Goal: Task Accomplishment & Management: Use online tool/utility

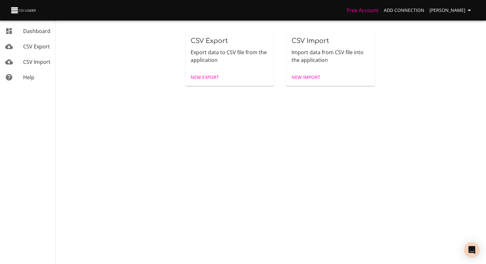
click at [203, 75] on span "New Export" at bounding box center [205, 78] width 28 height 8
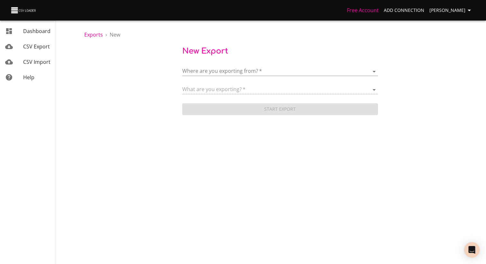
click at [211, 68] on body "Free Account Add Connection [PERSON_NAME] Dashboard CSV Export CSV Import Help …" at bounding box center [243, 132] width 486 height 264
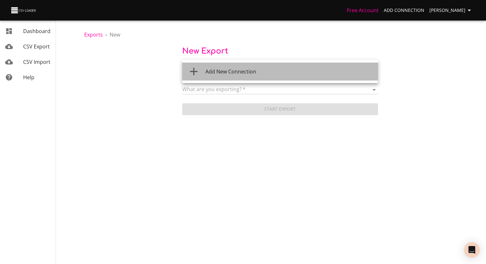
click at [214, 79] on li "Add New Connection" at bounding box center [280, 72] width 196 height 18
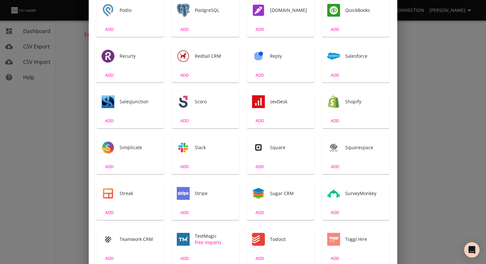
scroll to position [821, 0]
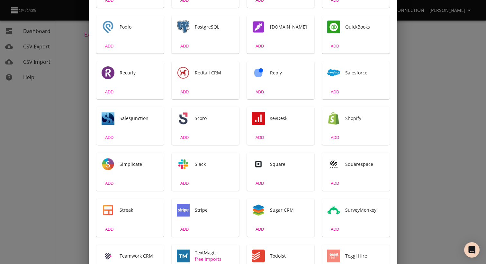
click at [342, 82] on div "Salesforce" at bounding box center [355, 72] width 67 height 23
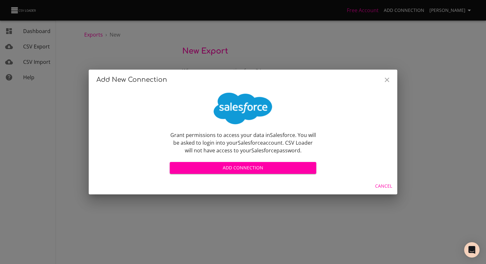
click at [229, 166] on span "Add Connection" at bounding box center [243, 168] width 136 height 8
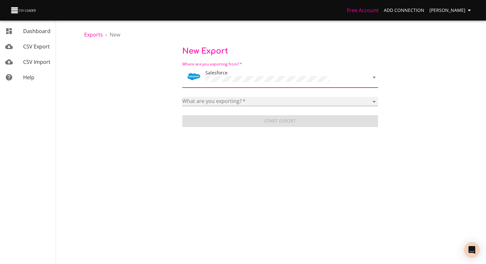
click at [241, 99] on select "Account Adicional Máquina de Café Campaign Case Categoria Classic Note Codigo R…" at bounding box center [280, 101] width 196 height 9
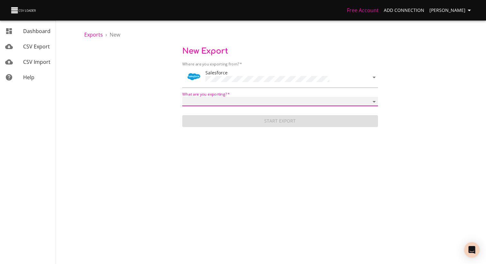
select select "Lead"
click at [182, 97] on select "Account Adicional Máquina de Café Campaign Case Categoria Classic Note Codigo R…" at bounding box center [280, 101] width 196 height 9
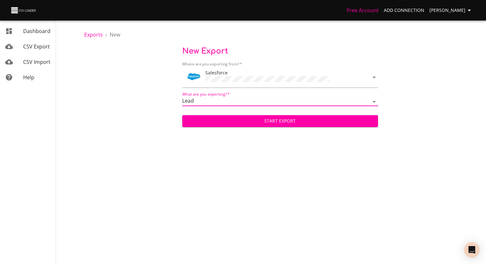
click at [241, 118] on span "Start Export" at bounding box center [279, 121] width 185 height 8
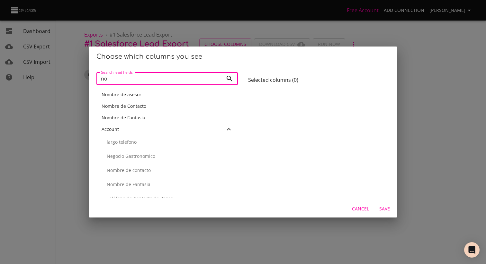
type input "n"
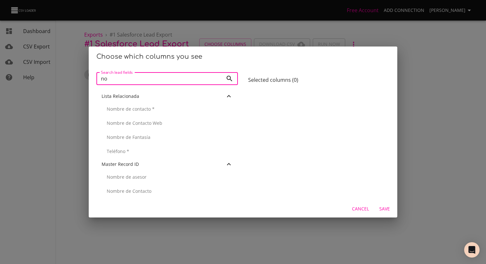
scroll to position [515, 0]
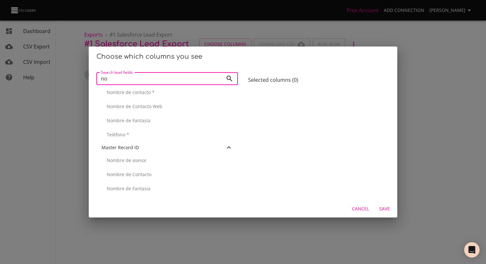
type input "no"
click at [364, 210] on span "Cancel" at bounding box center [360, 209] width 17 height 8
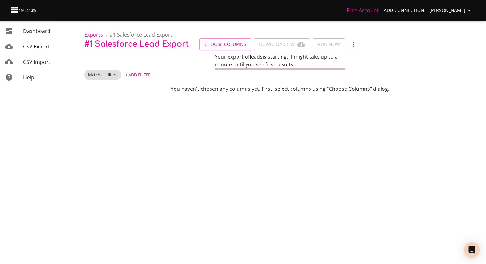
scroll to position [415, 0]
click at [218, 47] on span "Choose Columns" at bounding box center [225, 44] width 42 height 8
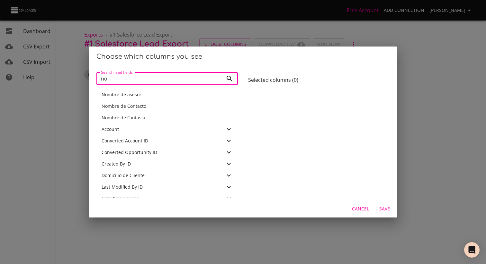
click at [56, 41] on div "Choose which columns you see Search lead fields no Search lead fields Nombre de…" at bounding box center [243, 132] width 486 height 264
click at [38, 45] on div "Choose which columns you see Search lead fields no Search lead fields Nombre de…" at bounding box center [243, 132] width 486 height 264
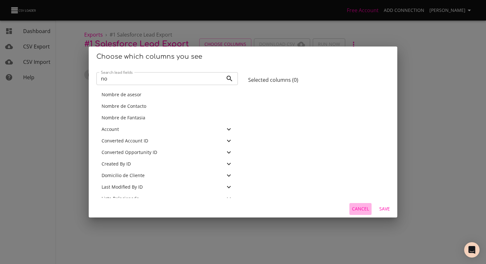
click at [360, 210] on span "Cancel" at bounding box center [360, 209] width 17 height 8
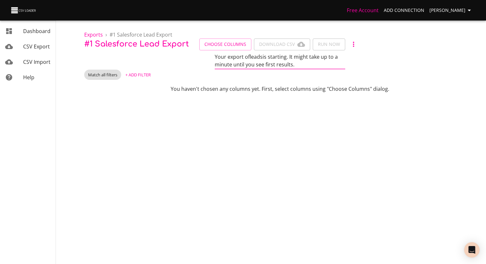
click at [34, 46] on span "CSV Export" at bounding box center [36, 46] width 27 height 7
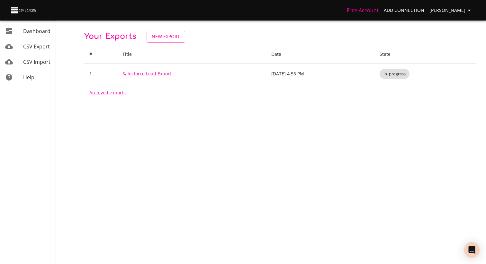
click at [111, 94] on link "Archived exports" at bounding box center [107, 93] width 36 height 6
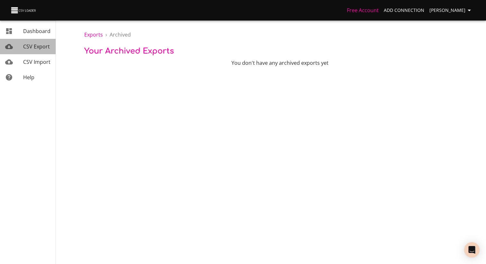
click at [34, 43] on span "CSV Export" at bounding box center [36, 46] width 27 height 7
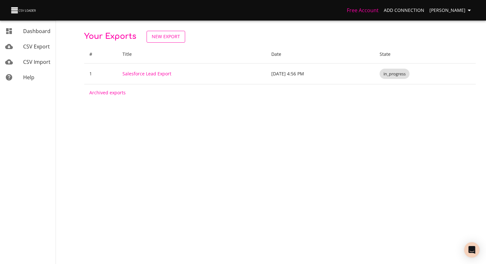
click at [166, 33] on span "New Export" at bounding box center [166, 37] width 28 height 8
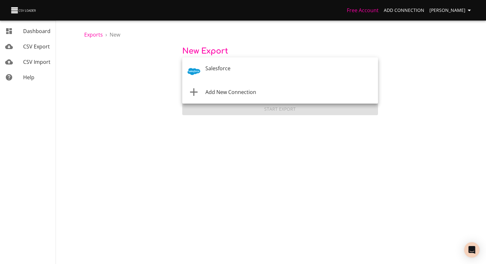
click at [253, 68] on body "Free Account Add Connection [PERSON_NAME] Dashboard CSV Export CSV Import Help …" at bounding box center [243, 132] width 486 height 264
click at [234, 70] on div "Salesforce" at bounding box center [288, 72] width 167 height 15
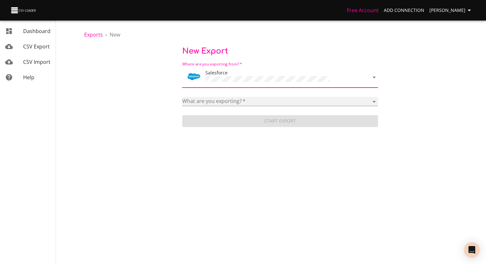
click at [236, 97] on select "Account Adicional Máquina de Café Campaign Case Categoria Classic Note Codigo R…" at bounding box center [280, 101] width 196 height 9
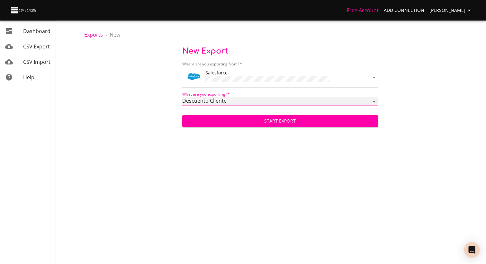
click at [226, 97] on select "Account Adicional Máquina de Café Campaign Case Categoria Classic Note Codigo R…" at bounding box center [280, 101] width 196 height 9
select select "Note"
click at [182, 97] on select "Account Adicional Máquina de Café Campaign Case Categoria Classic Note Codigo R…" at bounding box center [280, 101] width 196 height 9
click at [271, 121] on span "Start Export" at bounding box center [279, 121] width 185 height 8
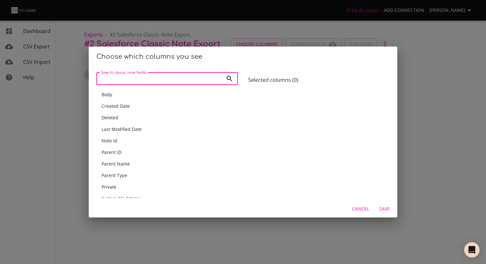
click at [129, 97] on div "Body" at bounding box center [167, 95] width 131 height 6
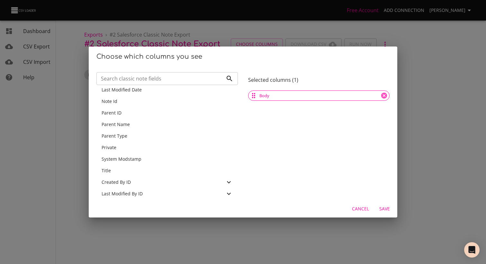
scroll to position [27, 0]
click at [146, 104] on div "Note Id" at bounding box center [167, 102] width 131 height 6
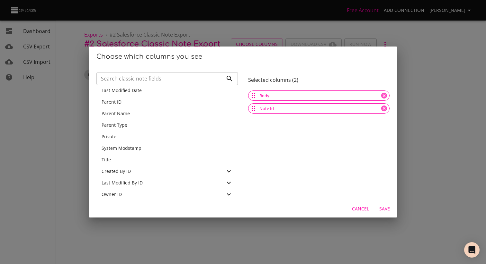
scroll to position [32, 0]
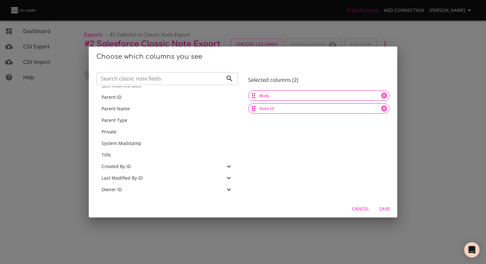
click at [112, 153] on div "Title" at bounding box center [167, 155] width 131 height 6
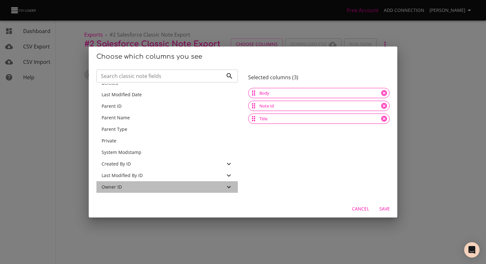
click at [116, 188] on span "Owner ID" at bounding box center [112, 187] width 20 height 6
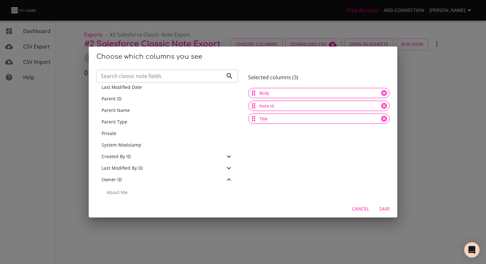
scroll to position [36, 0]
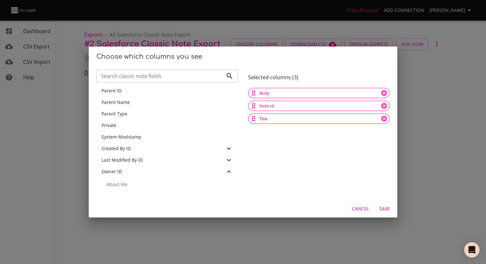
click at [228, 173] on icon at bounding box center [229, 172] width 8 height 8
click at [124, 127] on div "Parent ID" at bounding box center [167, 127] width 131 height 6
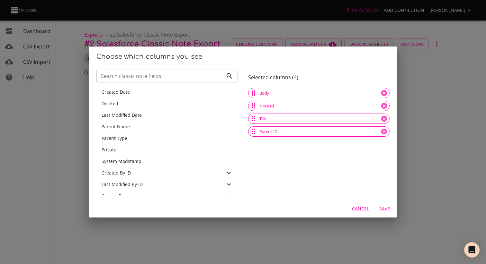
scroll to position [9, 0]
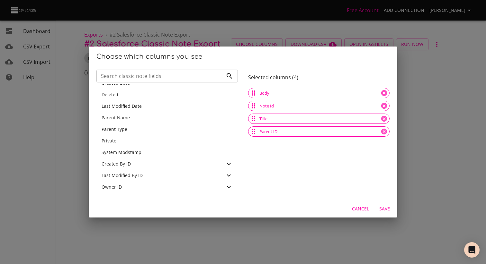
click at [387, 211] on span "Save" at bounding box center [384, 209] width 15 height 8
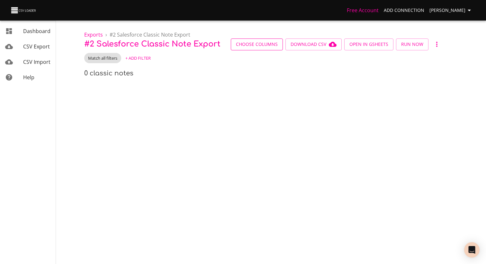
click at [263, 50] on button "Choose Columns" at bounding box center [257, 45] width 52 height 12
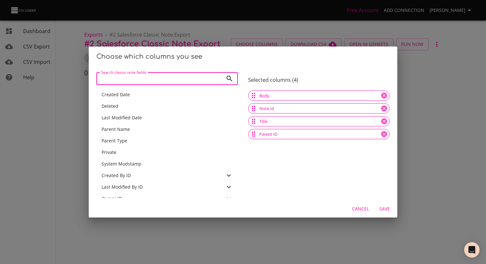
scroll to position [9, 0]
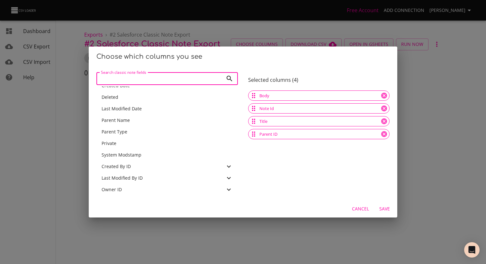
click at [359, 207] on span "Cancel" at bounding box center [360, 209] width 17 height 8
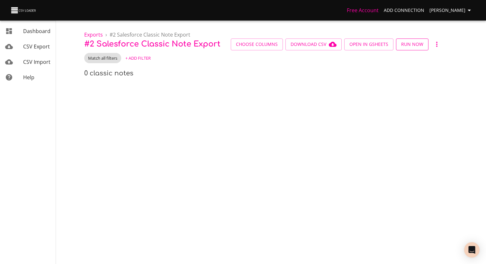
click at [418, 46] on span "Run Now" at bounding box center [412, 44] width 22 height 8
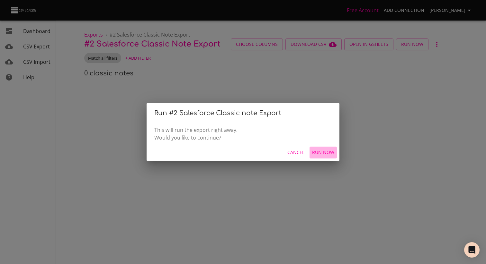
click at [326, 153] on span "Run Now" at bounding box center [323, 153] width 22 height 8
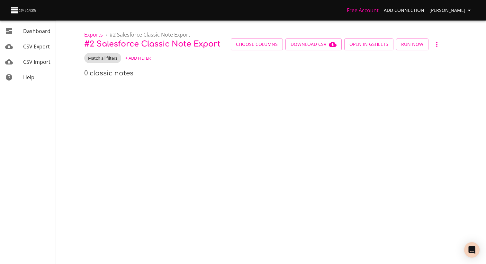
click at [39, 46] on span "CSV Export" at bounding box center [36, 46] width 27 height 7
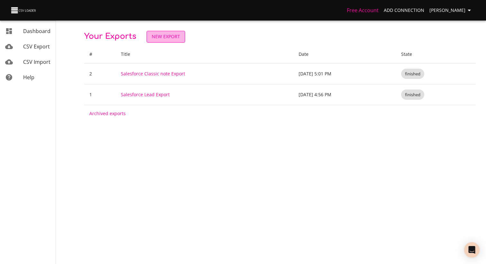
click at [163, 38] on span "New Export" at bounding box center [166, 37] width 28 height 8
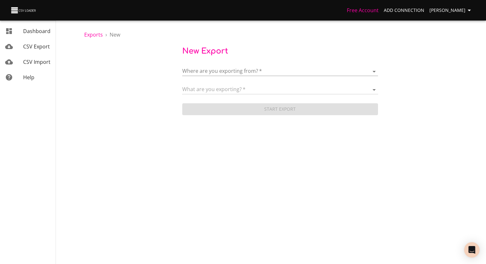
click at [224, 69] on body "Free Account Add Connection [PERSON_NAME] Dashboard CSV Export CSV Import Help …" at bounding box center [243, 132] width 486 height 264
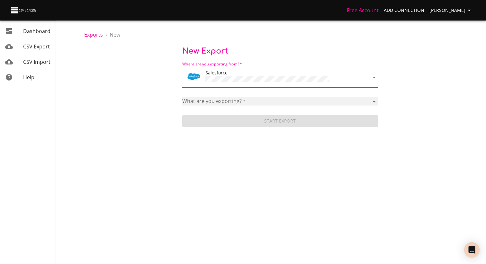
click at [226, 102] on select "Account Adicional Máquina de Café Campaign Case Categoria Classic Note Codigo R…" at bounding box center [280, 101] width 196 height 9
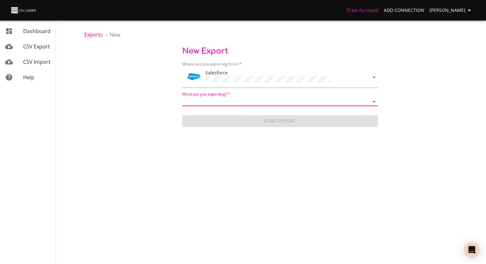
click at [233, 78] on body "Free Account Add Connection [PERSON_NAME] Dashboard CSV Export CSV Import Help …" at bounding box center [243, 132] width 486 height 264
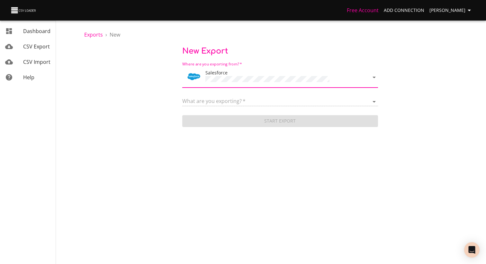
click at [222, 97] on select at bounding box center [280, 101] width 196 height 9
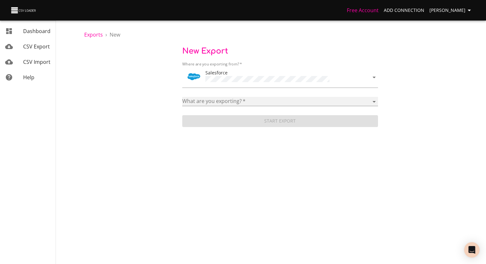
click at [224, 99] on select "Account Adicional Máquina de Café Campaign Case Categoria Classic Note Codigo R…" at bounding box center [280, 101] width 196 height 9
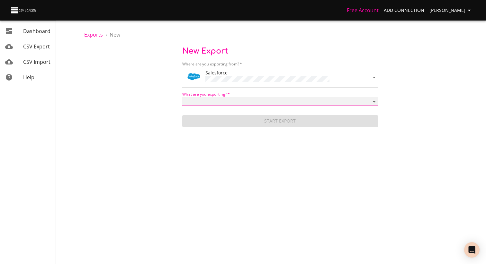
select select "ContentNote"
click at [182, 97] on select "Account Adicional Máquina de Café Campaign Case Categoria Classic Note Codigo R…" at bounding box center [280, 101] width 196 height 9
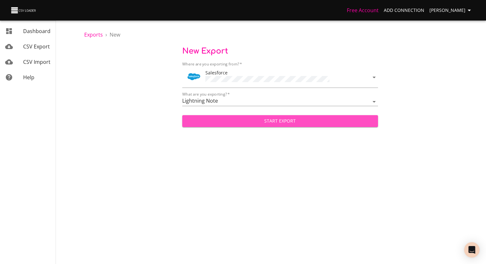
click at [233, 119] on span "Start Export" at bounding box center [279, 121] width 185 height 8
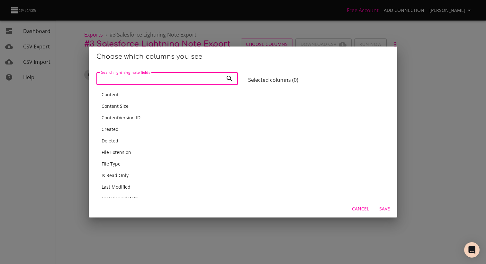
click at [122, 95] on div "Content" at bounding box center [167, 95] width 131 height 6
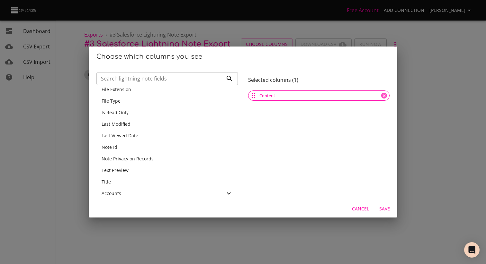
scroll to position [52, 0]
click at [119, 147] on div "Note Id" at bounding box center [167, 147] width 131 height 6
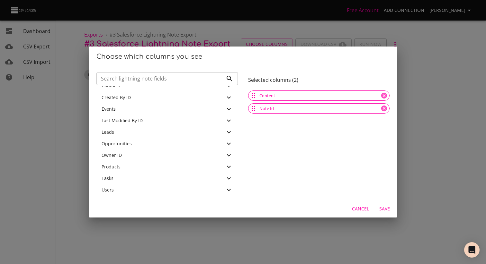
scroll to position [3, 0]
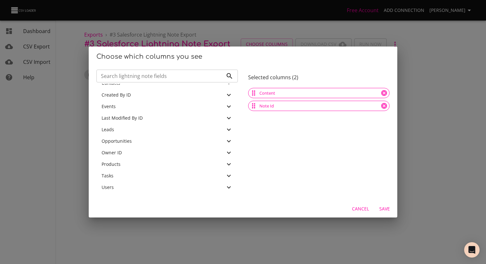
click at [116, 131] on div "Leads" at bounding box center [163, 130] width 123 height 6
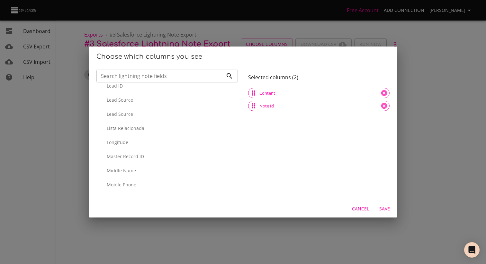
scroll to position [935, 0]
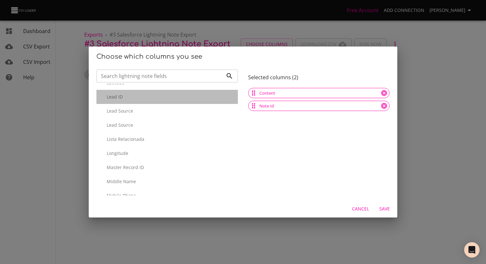
click at [119, 96] on p "Lead ID" at bounding box center [170, 97] width 126 height 6
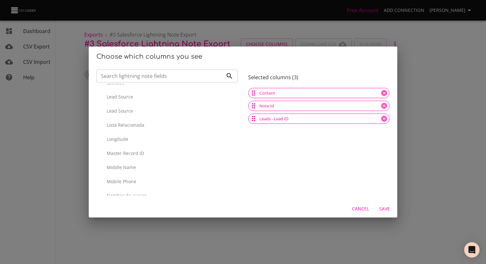
click at [385, 212] on span "Save" at bounding box center [384, 209] width 15 height 8
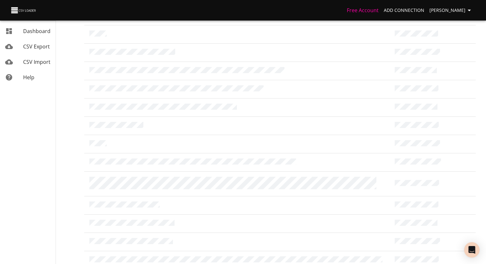
scroll to position [398, 0]
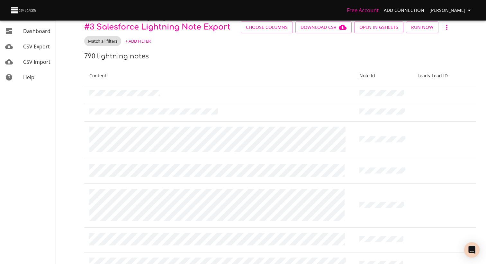
scroll to position [0, 0]
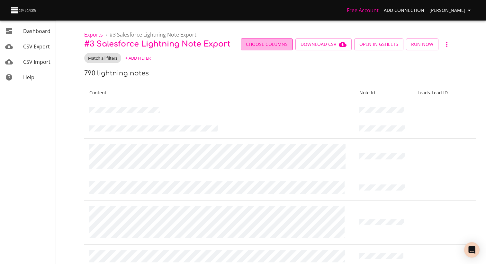
click at [262, 49] on button "Choose Columns" at bounding box center [267, 45] width 52 height 12
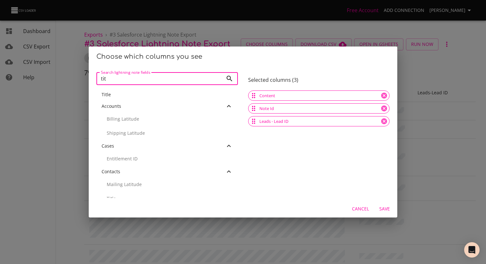
type input "tit"
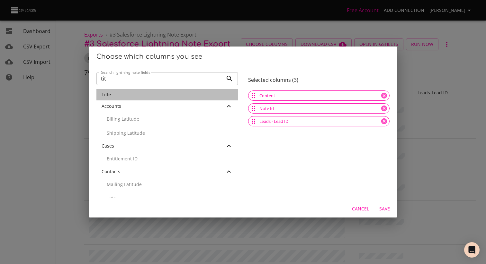
click at [123, 97] on div "Title" at bounding box center [167, 95] width 131 height 6
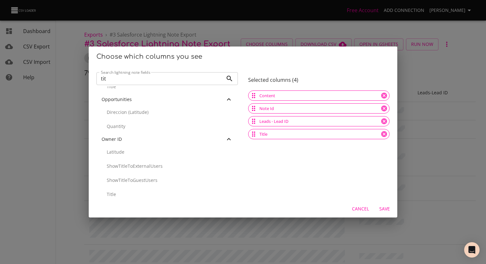
scroll to position [250, 0]
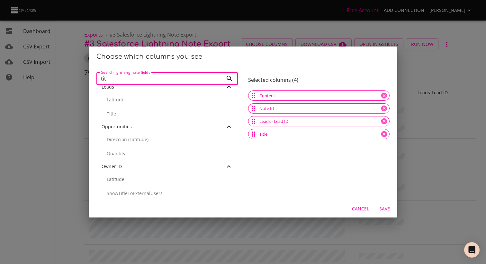
drag, startPoint x: 214, startPoint y: 83, endPoint x: 65, endPoint y: 77, distance: 148.9
click at [67, 77] on div "Choose which columns you see Search lightning note fields tit Search lightning …" at bounding box center [243, 132] width 486 height 264
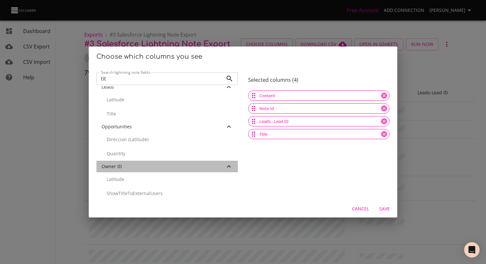
click at [118, 169] on div "Owner ID" at bounding box center [163, 167] width 123 height 6
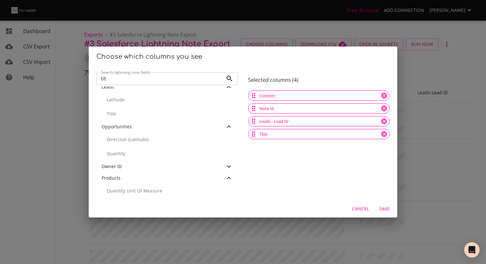
click at [147, 165] on div "Owner ID" at bounding box center [163, 167] width 123 height 6
drag, startPoint x: 117, startPoint y: 81, endPoint x: 77, endPoint y: 81, distance: 40.2
click at [77, 81] on div "Choose which columns you see Search lightning note fields tit Search lightning …" at bounding box center [243, 132] width 486 height 264
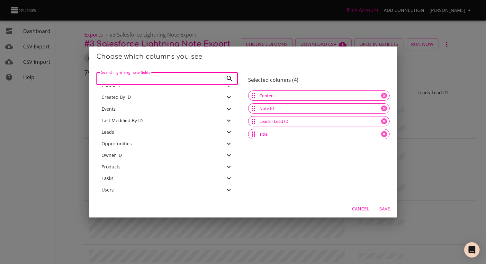
scroll to position [3, 0]
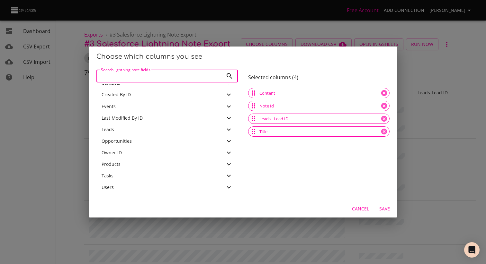
click at [158, 156] on div "Owner ID" at bounding box center [166, 153] width 141 height 12
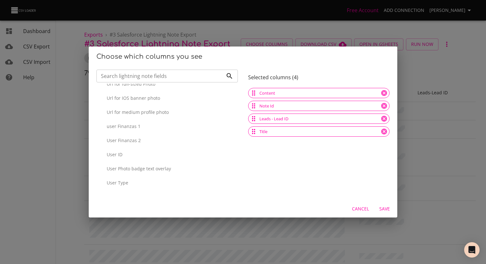
scroll to position [2489, 0]
click at [149, 152] on p "User ID" at bounding box center [170, 153] width 126 height 6
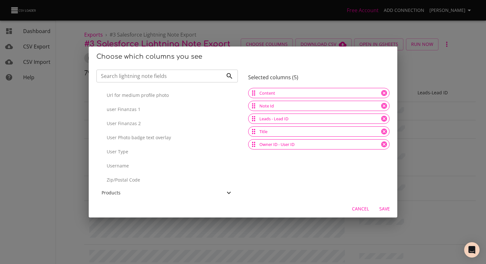
scroll to position [2507, 0]
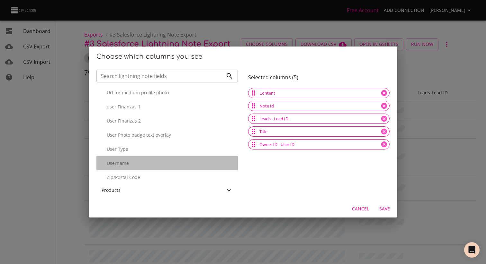
click at [132, 164] on p "Username" at bounding box center [170, 163] width 126 height 6
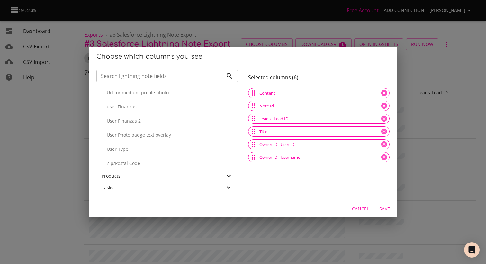
click at [388, 213] on span "Save" at bounding box center [384, 209] width 15 height 8
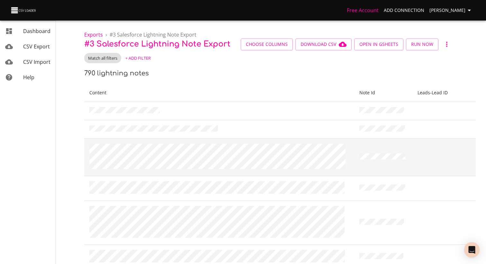
scroll to position [0, 0]
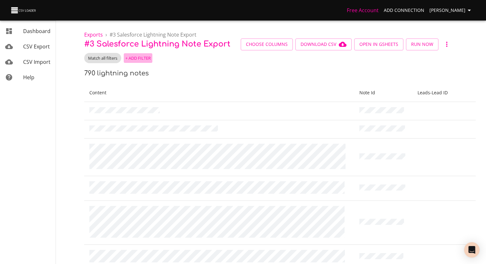
click at [136, 58] on span "+ Add Filter" at bounding box center [137, 58] width 25 height 7
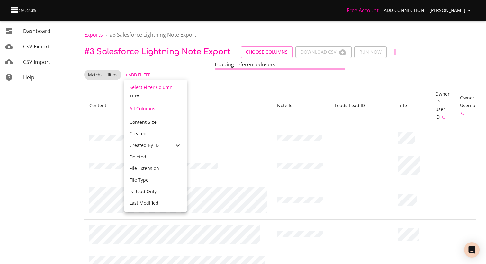
scroll to position [31, 0]
click at [142, 136] on span "Created" at bounding box center [137, 134] width 17 height 6
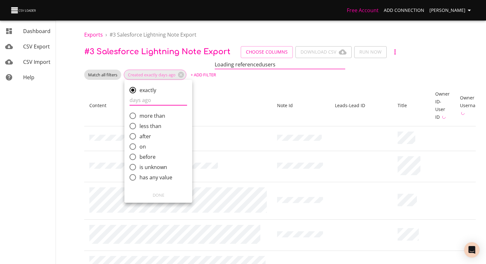
click at [133, 137] on input "after" at bounding box center [132, 136] width 13 height 13
radio input "true"
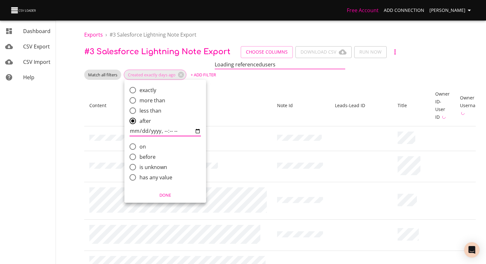
click at [132, 131] on input "comparison" at bounding box center [164, 131] width 71 height 10
click at [139, 132] on input "comparison" at bounding box center [164, 131] width 71 height 10
click at [201, 132] on input "comparison" at bounding box center [164, 131] width 71 height 10
type input "[DATE]T17:07"
click at [183, 123] on label "after" at bounding box center [161, 121] width 70 height 10
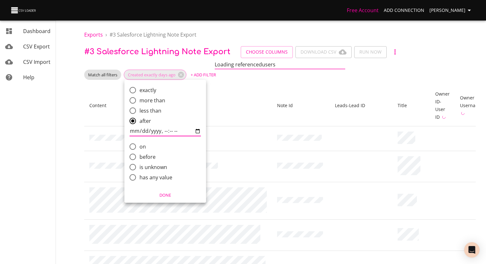
click at [139, 123] on input "after" at bounding box center [132, 120] width 13 height 13
click at [168, 195] on div "exactly more than less than after on before is unknown has any value Done" at bounding box center [243, 132] width 486 height 264
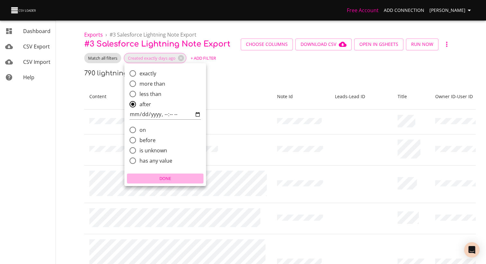
click at [168, 179] on span "Done" at bounding box center [165, 178] width 73 height 7
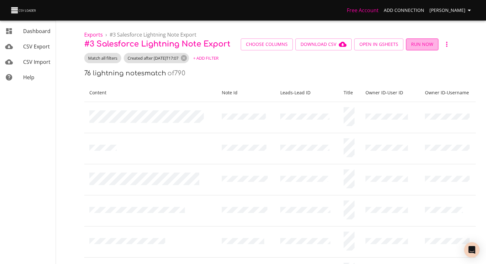
click at [420, 45] on span "Run Now" at bounding box center [422, 44] width 22 height 8
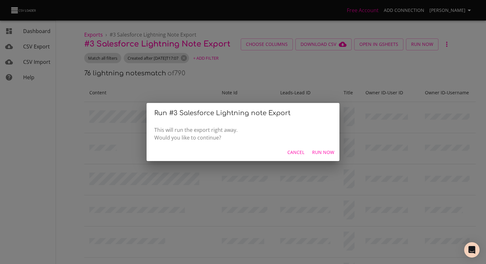
click at [326, 153] on span "Run Now" at bounding box center [323, 153] width 22 height 8
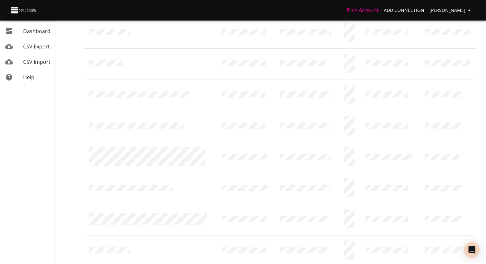
scroll to position [610, 0]
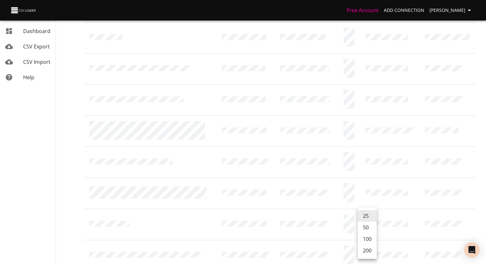
click at [366, 236] on li "100" at bounding box center [367, 240] width 19 height 12
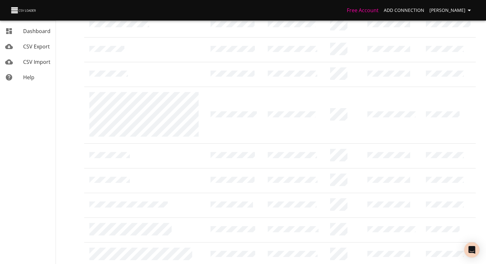
scroll to position [1691, 0]
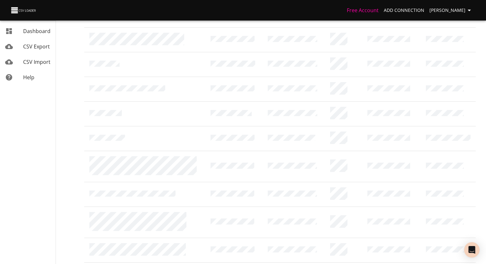
drag, startPoint x: 86, startPoint y: 95, endPoint x: 443, endPoint y: 243, distance: 386.7
copy table "Content Note Id Leads - Lead ID Title Owner ID - User ID Owner ID - Username"
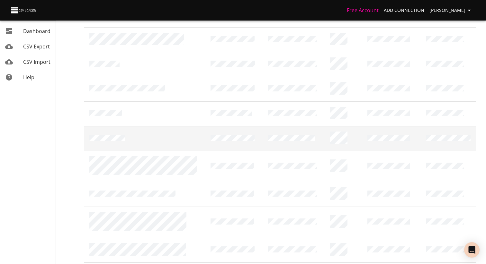
click at [191, 126] on td at bounding box center [144, 138] width 121 height 25
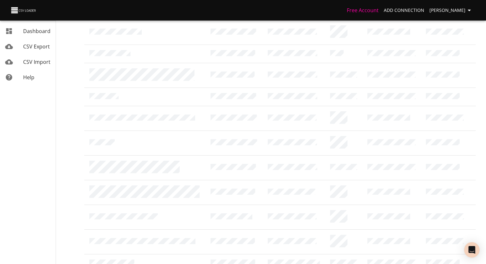
scroll to position [0, 0]
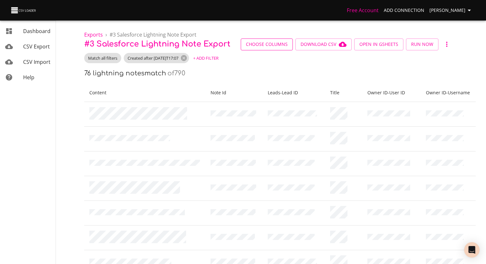
click at [255, 47] on span "Choose Columns" at bounding box center [267, 44] width 42 height 8
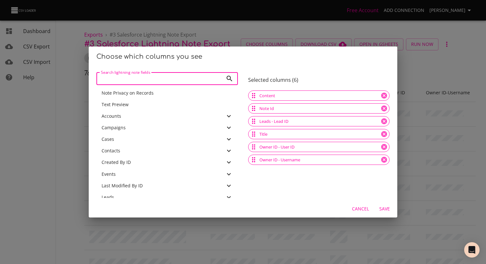
scroll to position [114, 0]
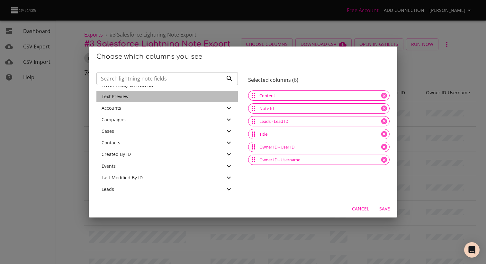
click at [121, 98] on span "Text Preview" at bounding box center [115, 97] width 27 height 6
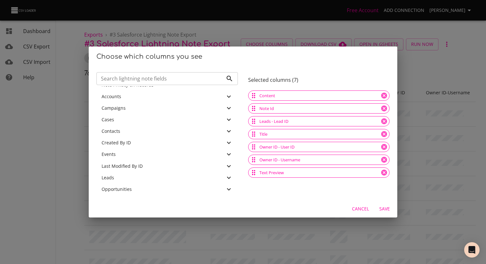
click at [381, 213] on span "Save" at bounding box center [384, 209] width 15 height 8
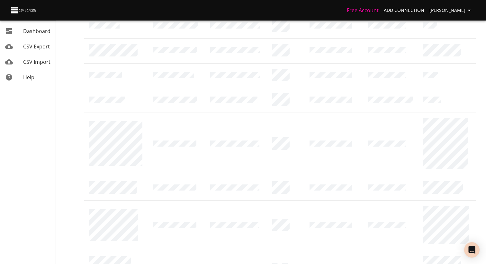
scroll to position [2115, 0]
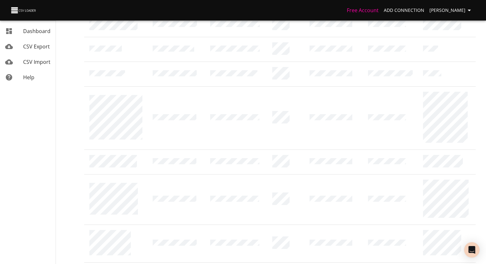
click at [366, 250] on li "200" at bounding box center [367, 251] width 19 height 12
click at [368, 241] on li "100" at bounding box center [367, 240] width 19 height 12
drag, startPoint x: 87, startPoint y: 95, endPoint x: 447, endPoint y: 241, distance: 388.0
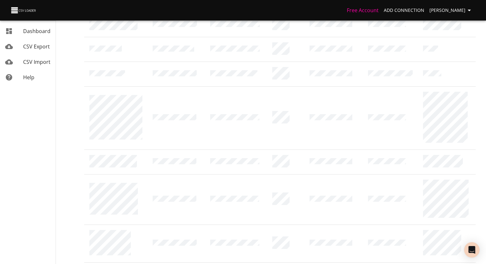
copy table "Content Note Id Leads - Lead ID Title Owner ID - User ID Owner ID - Username Te…"
